Goal: Task Accomplishment & Management: Use online tool/utility

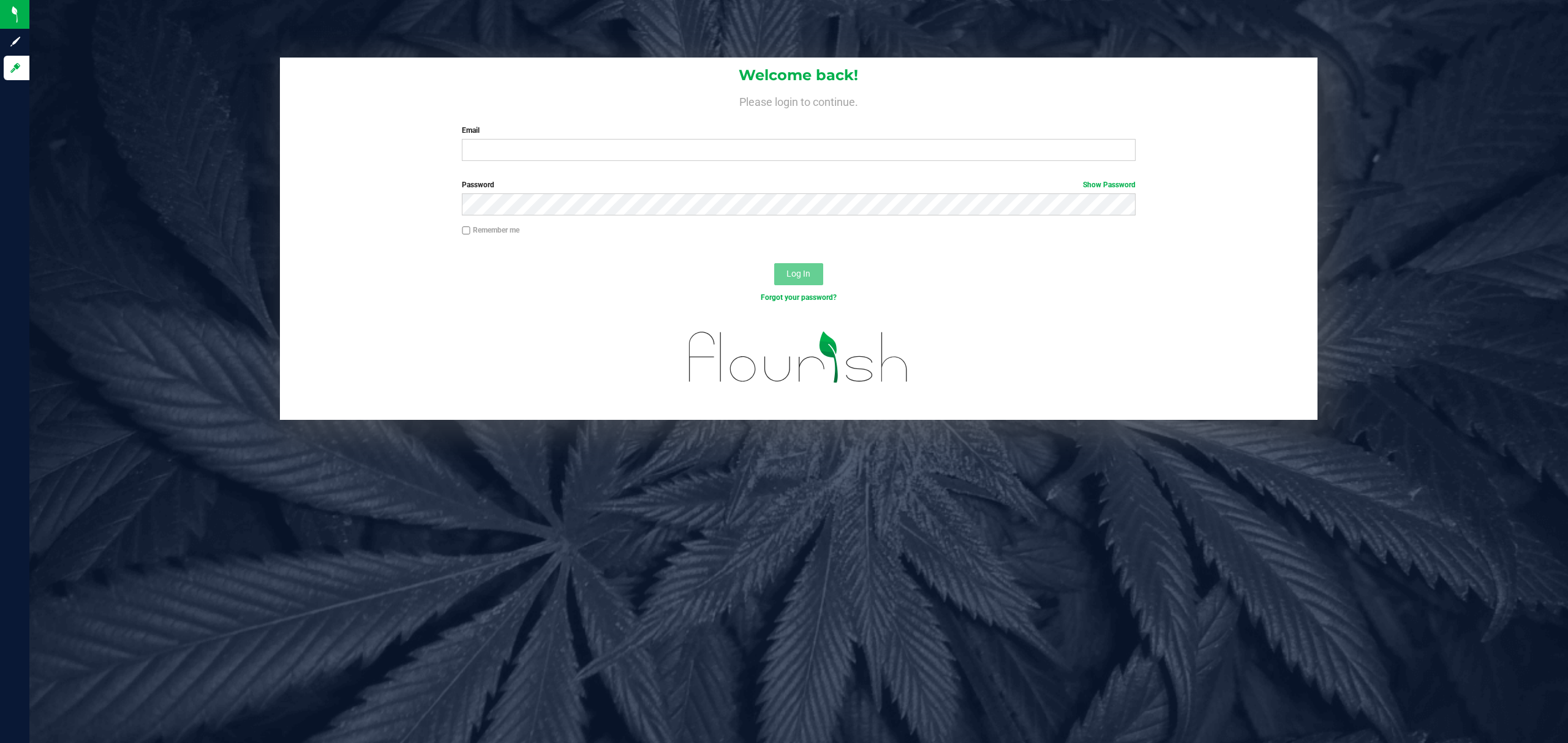
click at [551, 143] on input "Email" at bounding box center [798, 150] width 673 height 22
type input "[EMAIL_ADDRESS][DOMAIN_NAME]"
click at [774, 263] on button "Log In" at bounding box center [798, 274] width 49 height 22
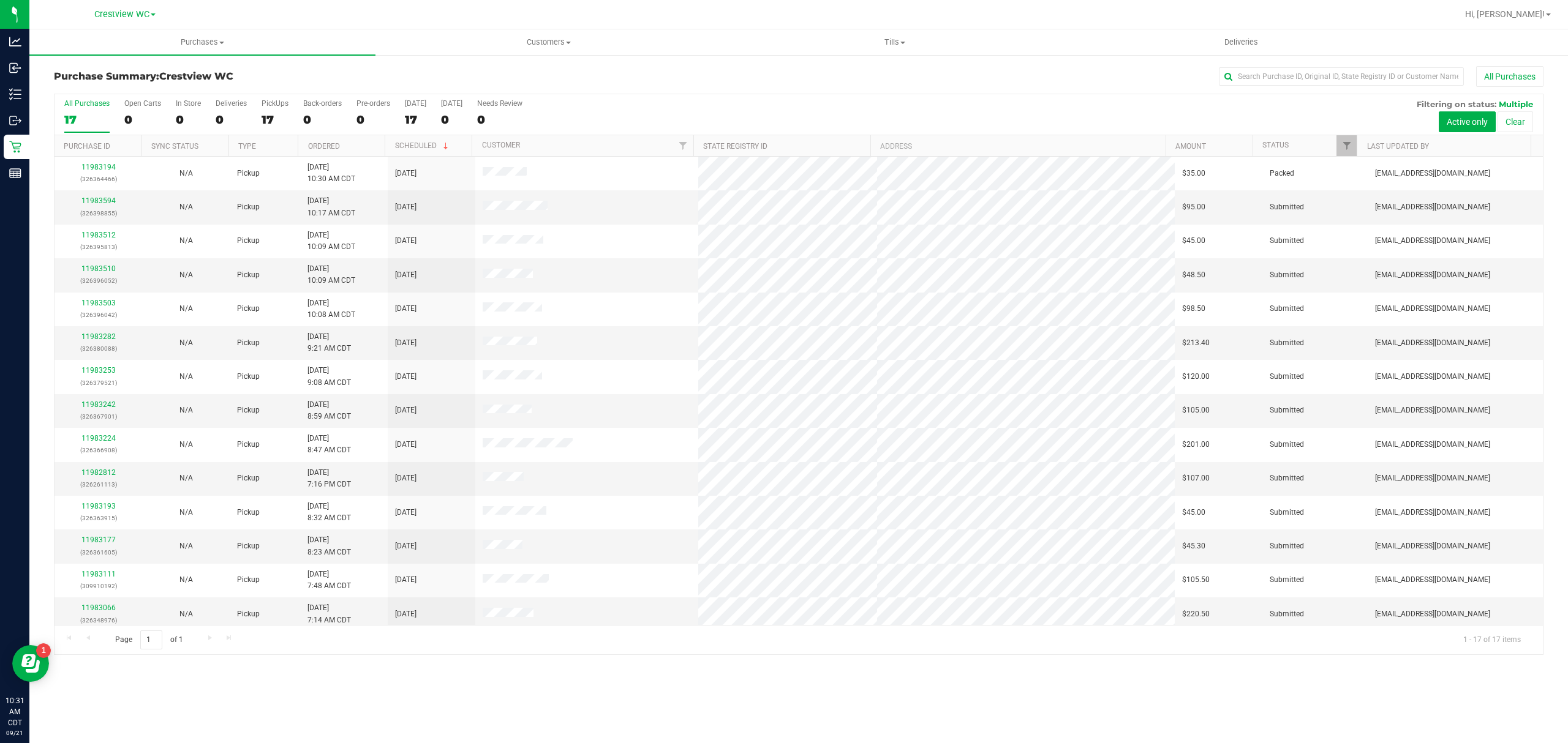
click at [869, 57] on div "Purchase Summary: Crestview WC All Purchases All Purchases 17 Open Carts 0 In S…" at bounding box center [798, 360] width 1538 height 613
click at [900, 42] on span "Tills" at bounding box center [895, 41] width 345 height 11
click at [865, 74] on li "Manage tills" at bounding box center [894, 74] width 346 height 14
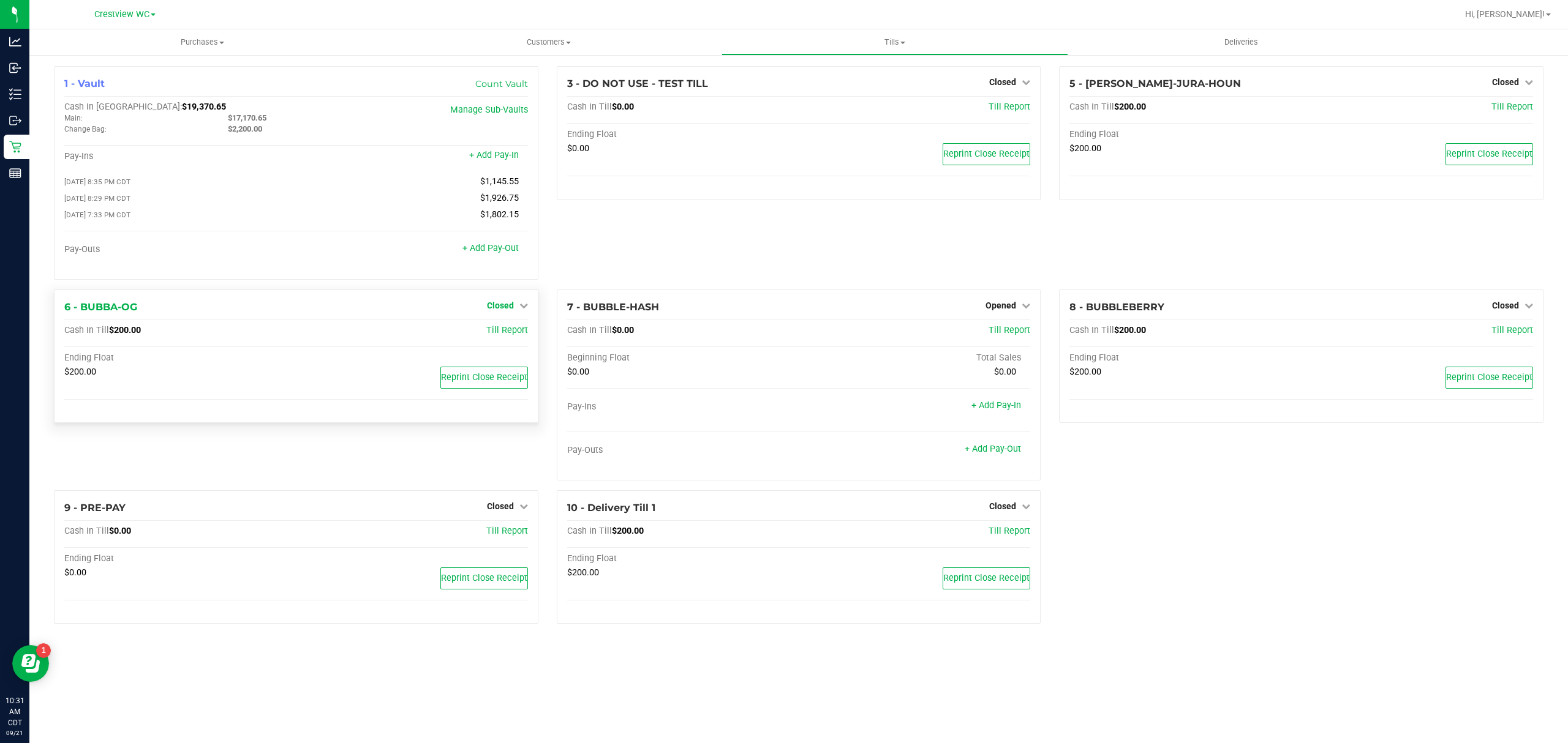
click at [509, 310] on span "Closed" at bounding box center [501, 306] width 27 height 10
click at [512, 336] on link "Open Till" at bounding box center [500, 331] width 32 height 10
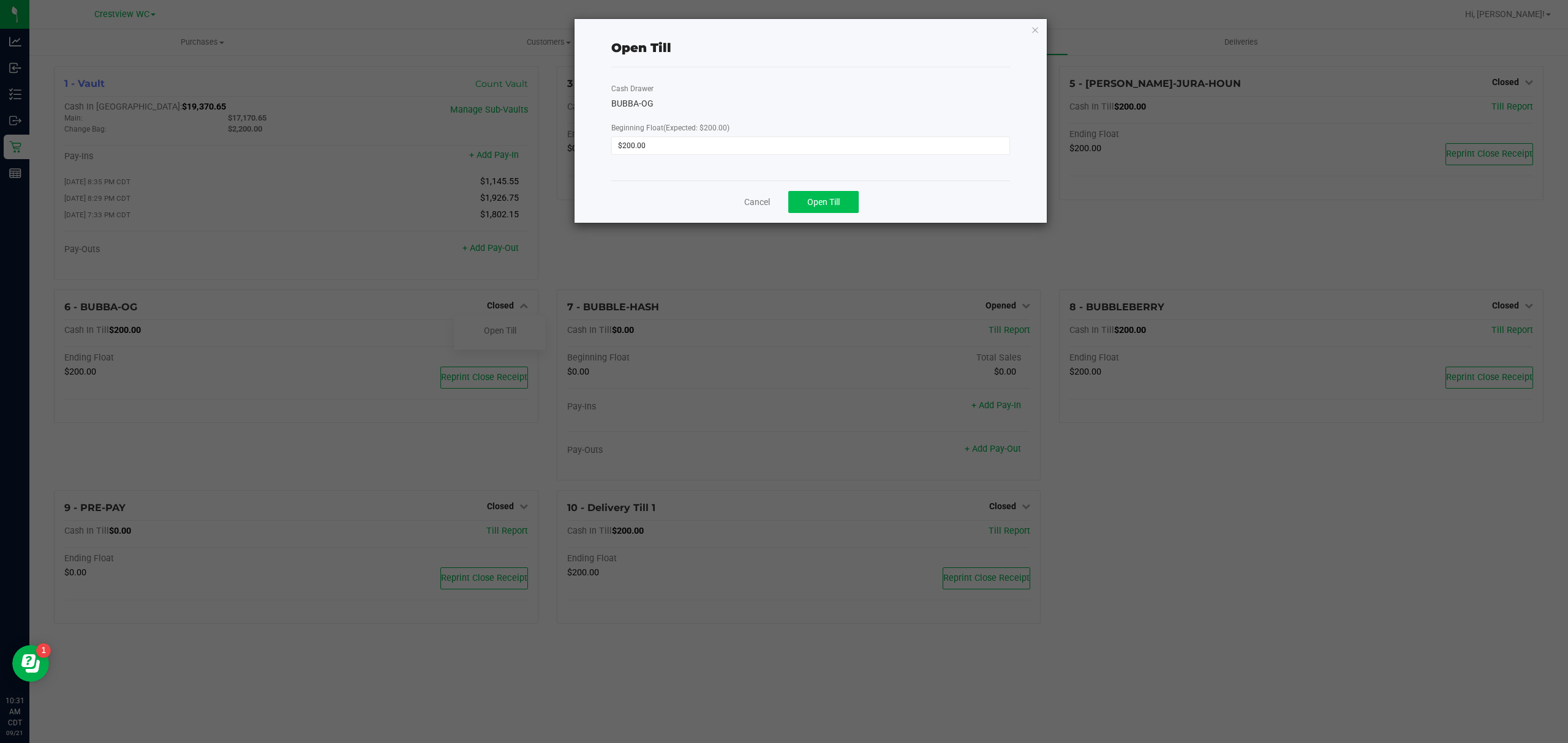
click at [861, 199] on div "Cancel Open Till" at bounding box center [810, 202] width 398 height 42
click at [841, 199] on button "Open Till" at bounding box center [823, 202] width 70 height 22
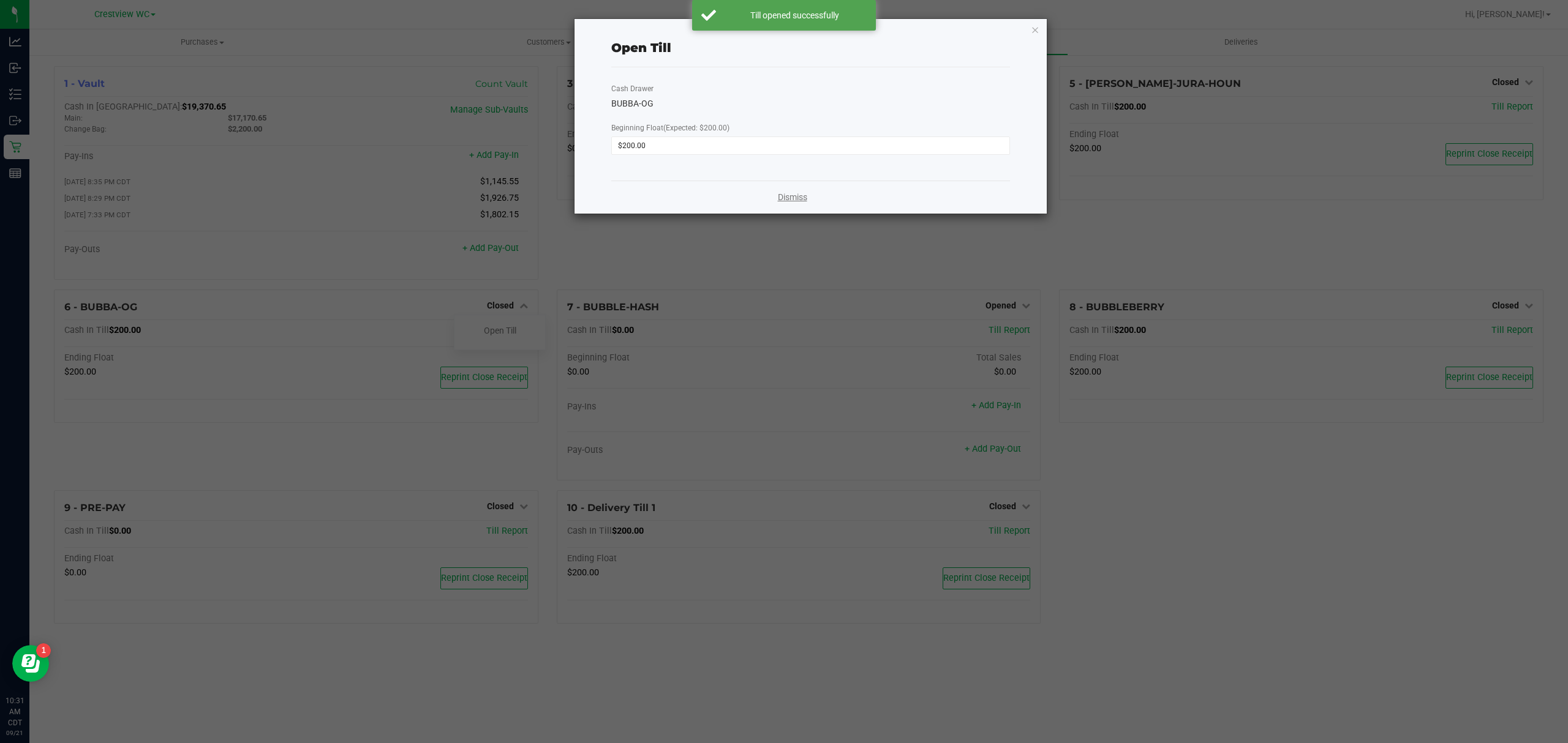
click at [781, 194] on link "Dismiss" at bounding box center [792, 197] width 30 height 13
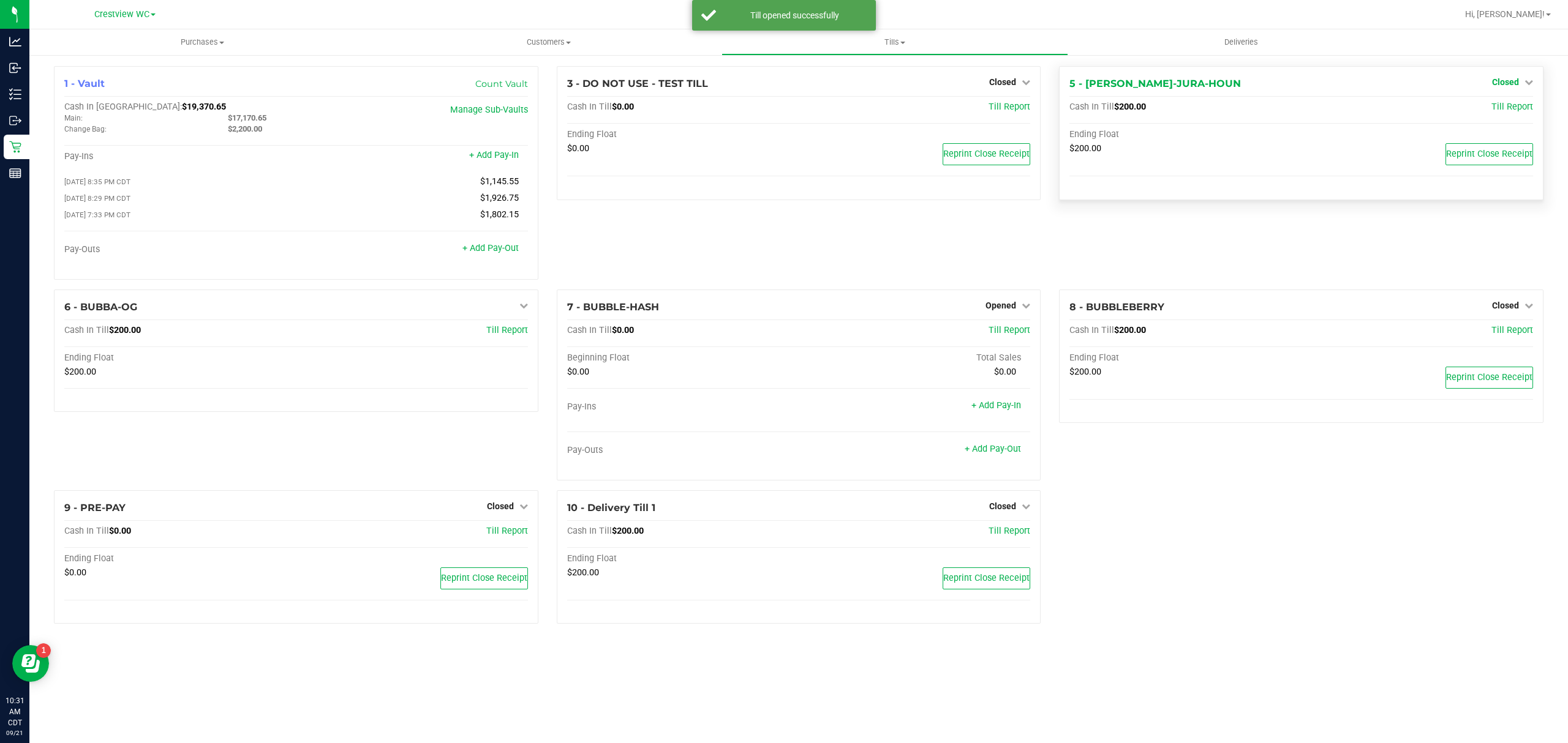
click at [1521, 81] on link "Closed" at bounding box center [1512, 82] width 41 height 10
click at [1502, 116] on div at bounding box center [1504, 117] width 90 height 3
click at [1502, 110] on link "Open Till" at bounding box center [1505, 108] width 32 height 10
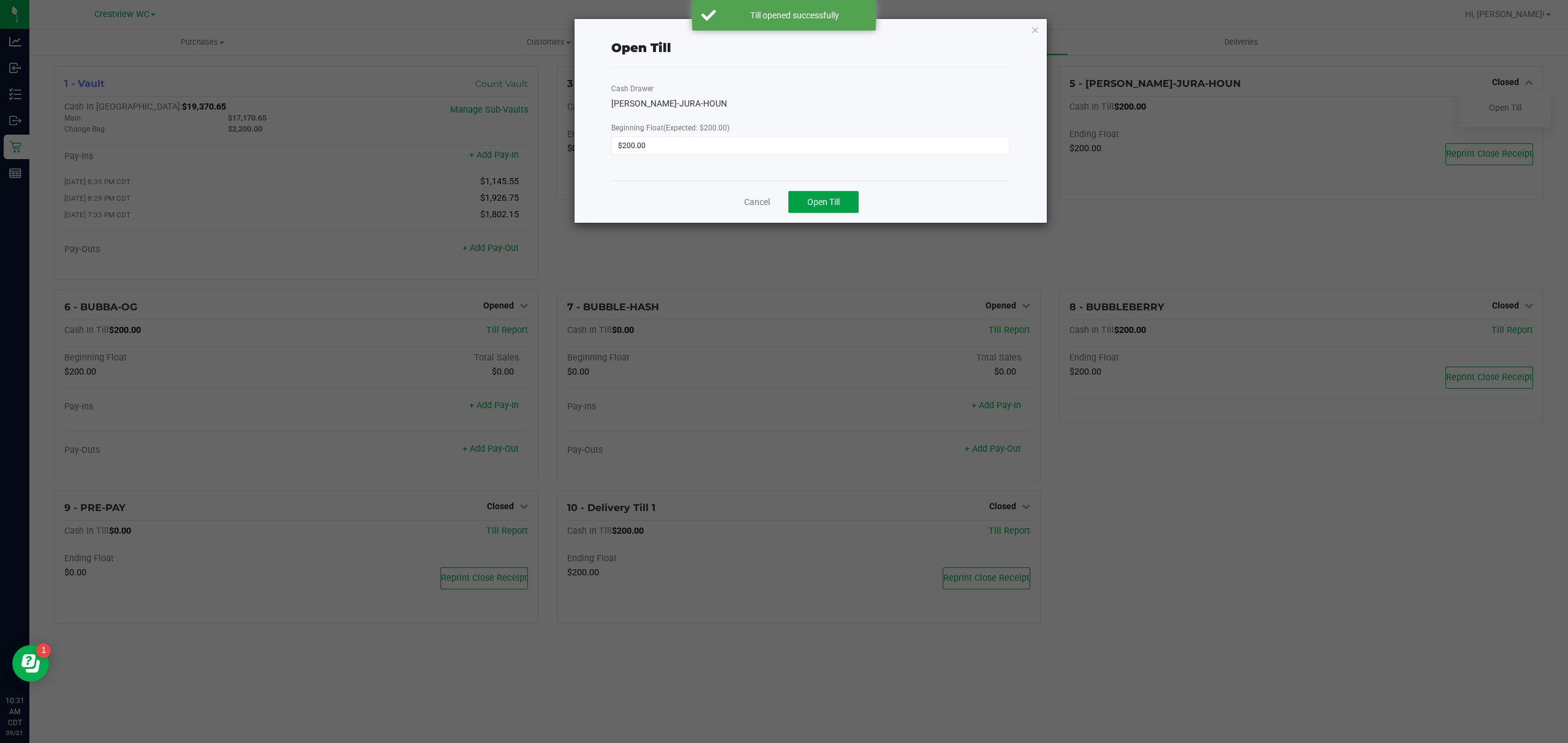
click at [838, 192] on button "Open Till" at bounding box center [823, 202] width 70 height 22
click at [773, 194] on div "Dismiss" at bounding box center [810, 197] width 398 height 33
click at [787, 194] on link "Dismiss" at bounding box center [792, 197] width 30 height 13
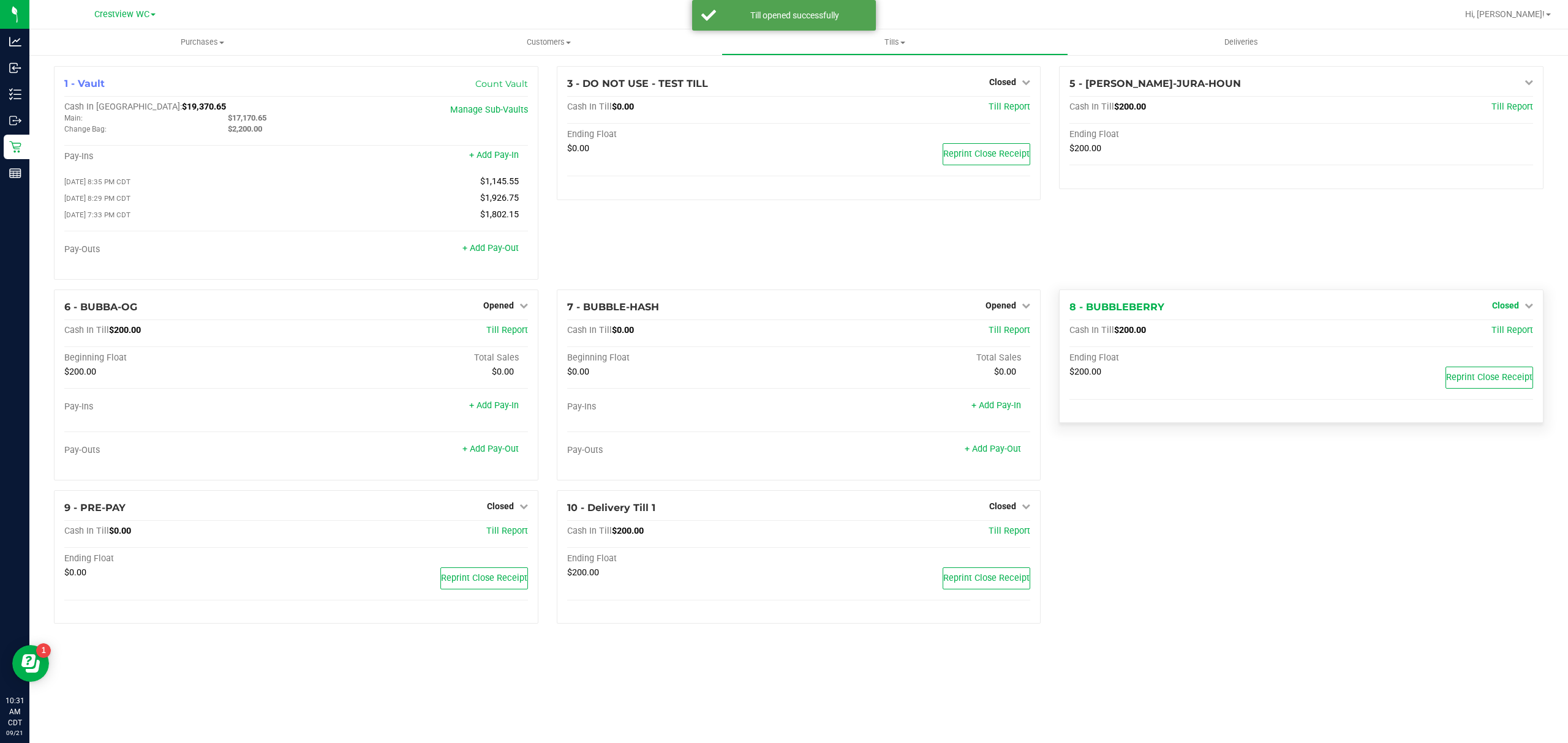
click at [1521, 305] on link "Closed" at bounding box center [1512, 306] width 41 height 10
click at [1511, 336] on link "Open Till" at bounding box center [1505, 331] width 32 height 10
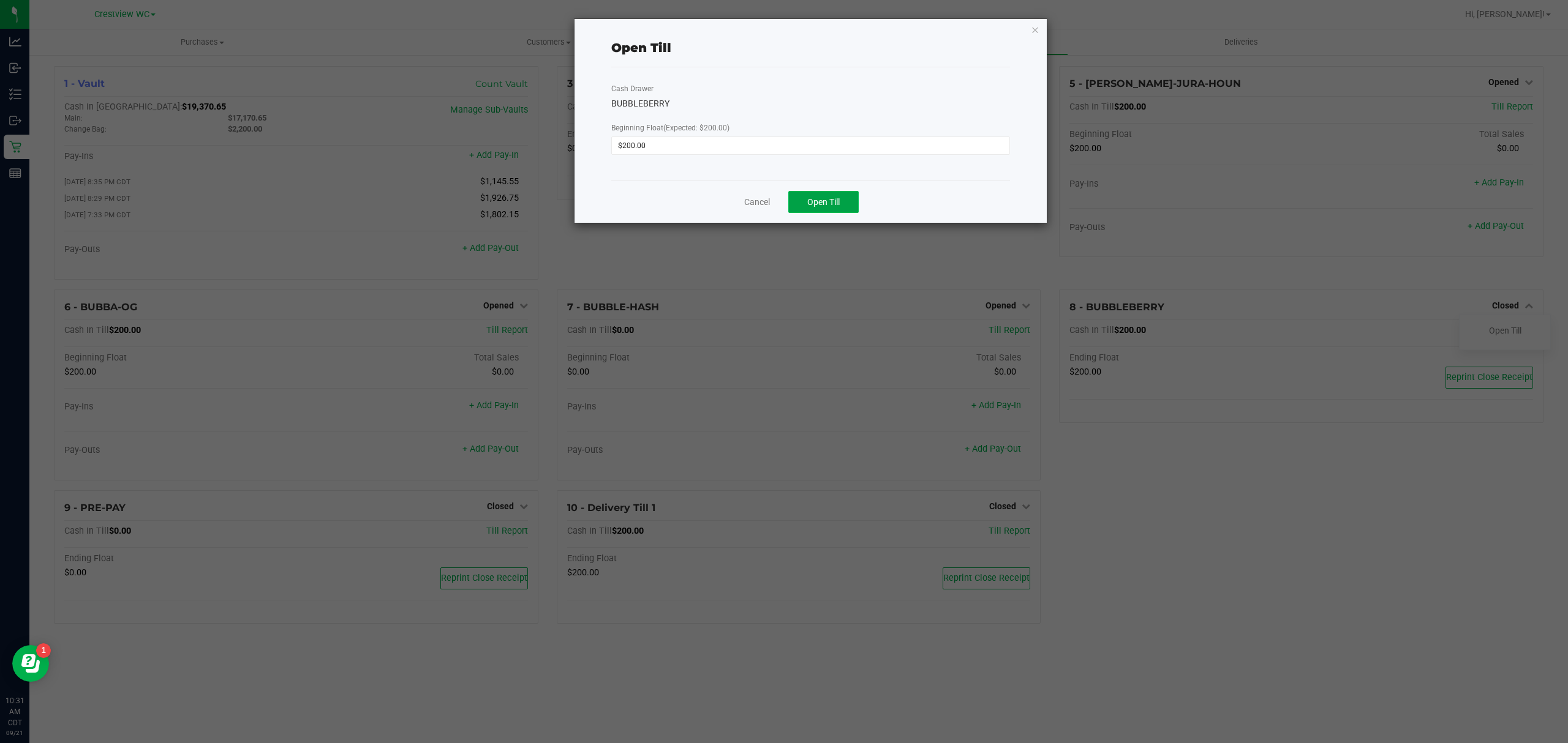
click at [850, 201] on button "Open Till" at bounding box center [823, 202] width 70 height 22
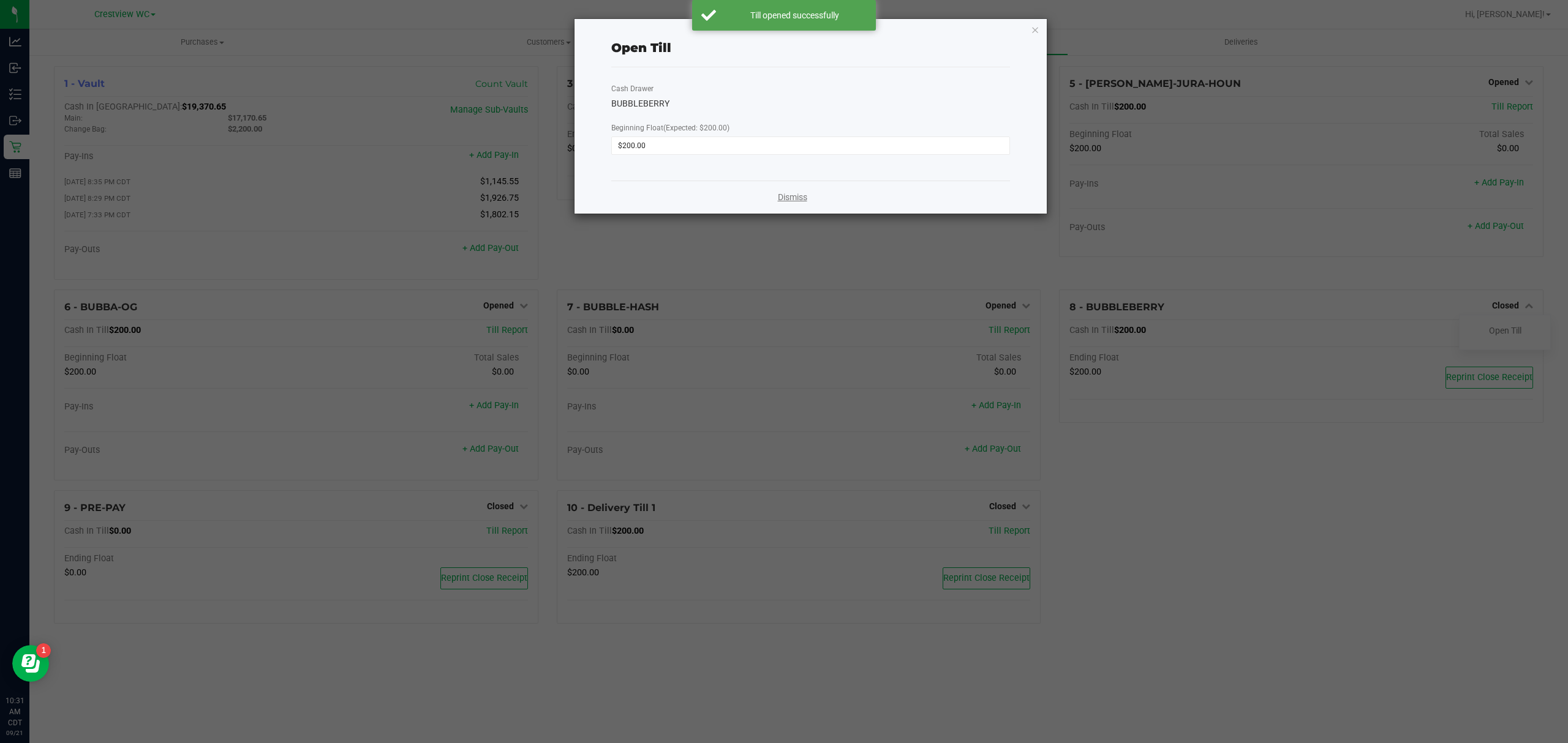
click at [797, 196] on link "Dismiss" at bounding box center [792, 197] width 30 height 13
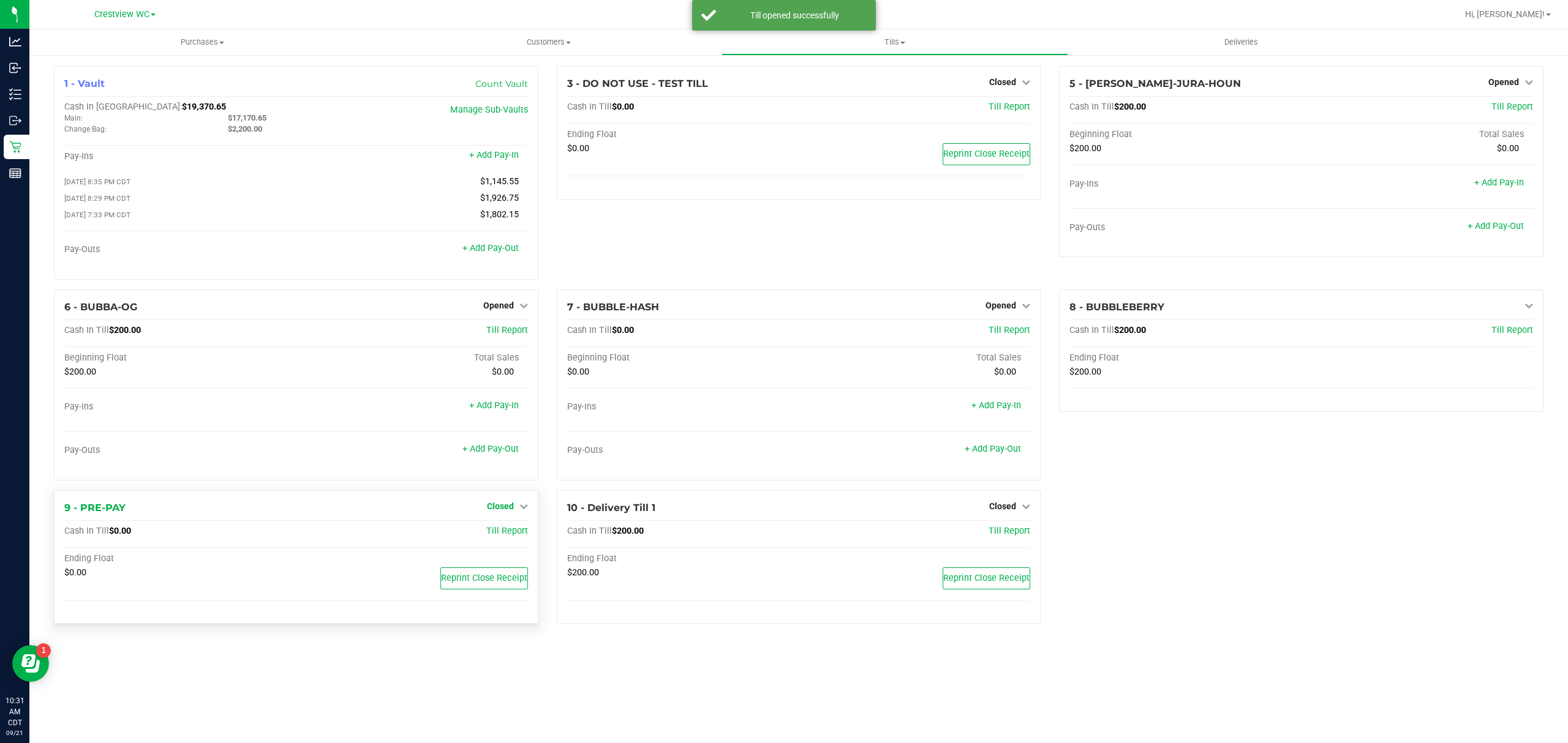
click at [505, 511] on span "Closed" at bounding box center [501, 506] width 27 height 10
click at [505, 529] on div "Open Till" at bounding box center [499, 532] width 90 height 15
click at [505, 534] on link "Open Till" at bounding box center [500, 532] width 32 height 10
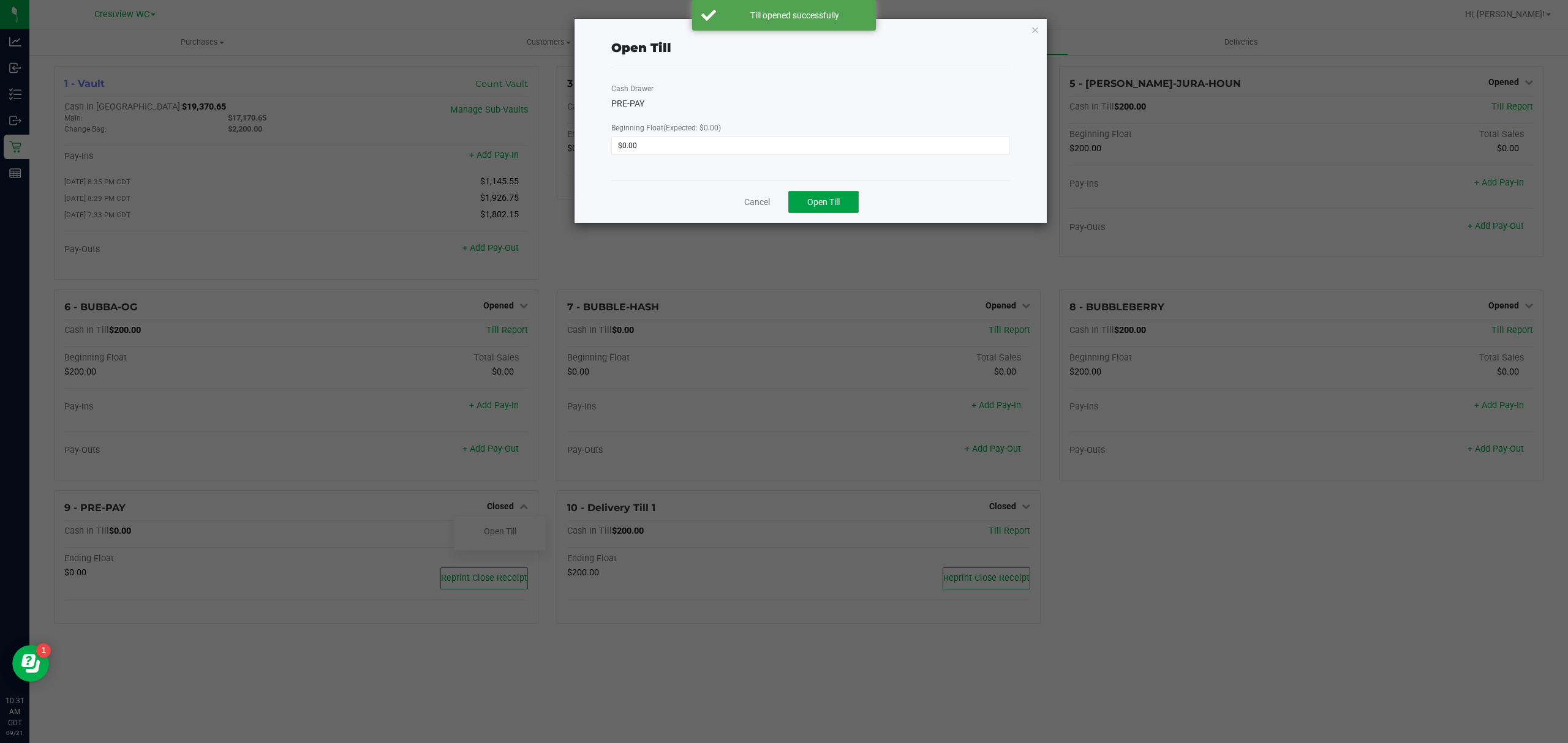
click at [833, 210] on button "Open Till" at bounding box center [823, 202] width 70 height 22
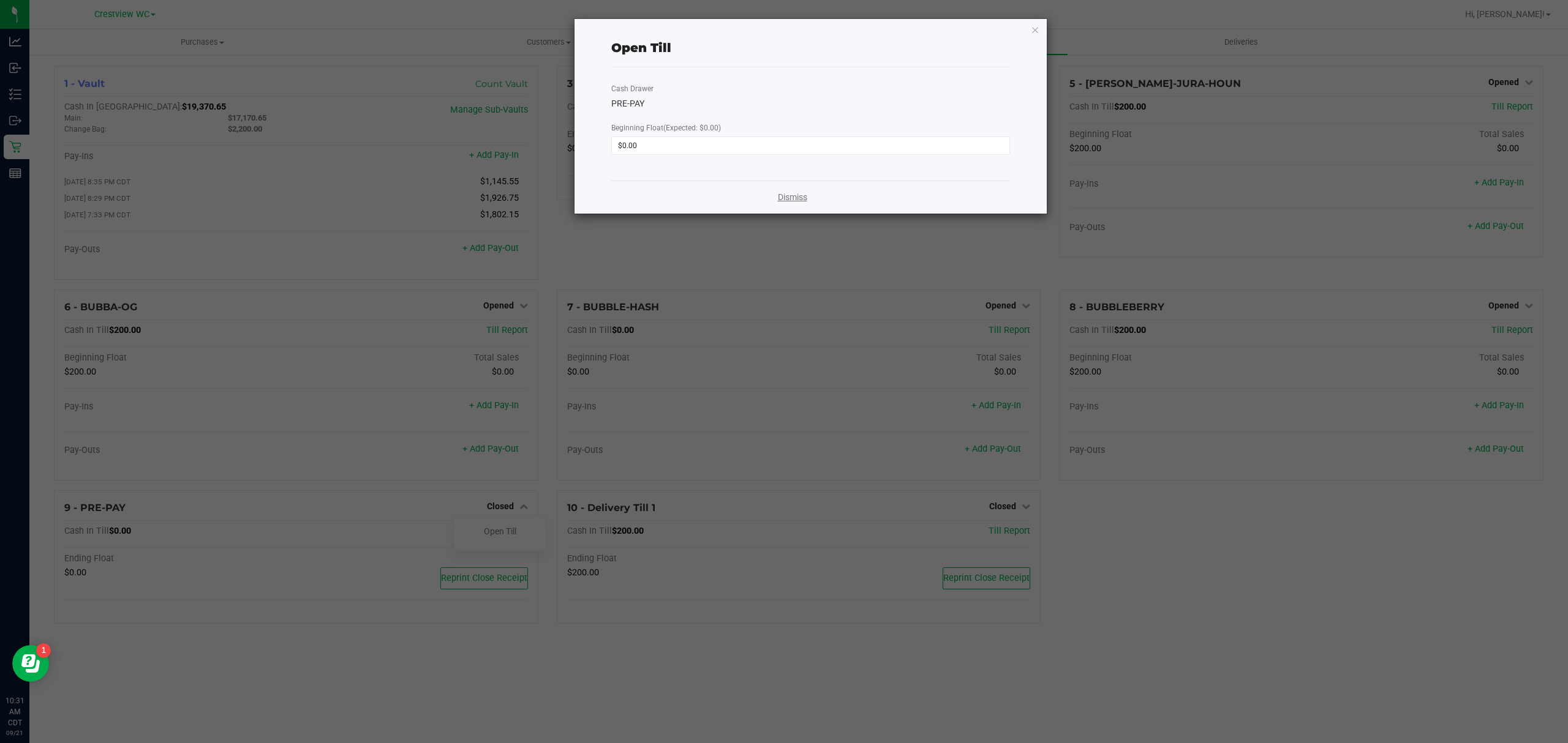
click at [792, 192] on link "Dismiss" at bounding box center [792, 197] width 30 height 13
